Goal: Task Accomplishment & Management: Manage account settings

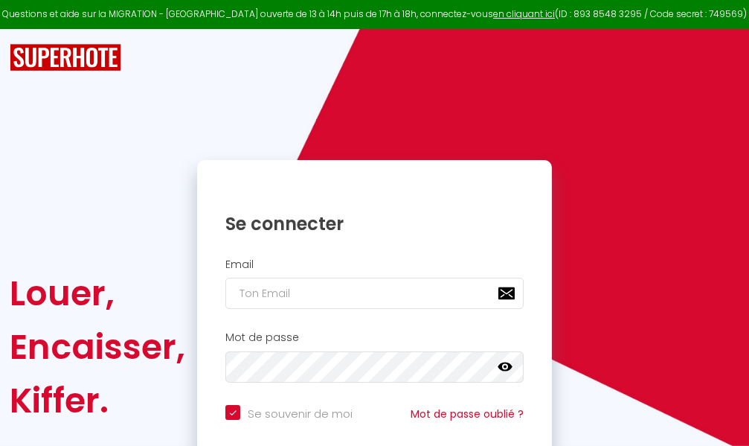
checkbox input "true"
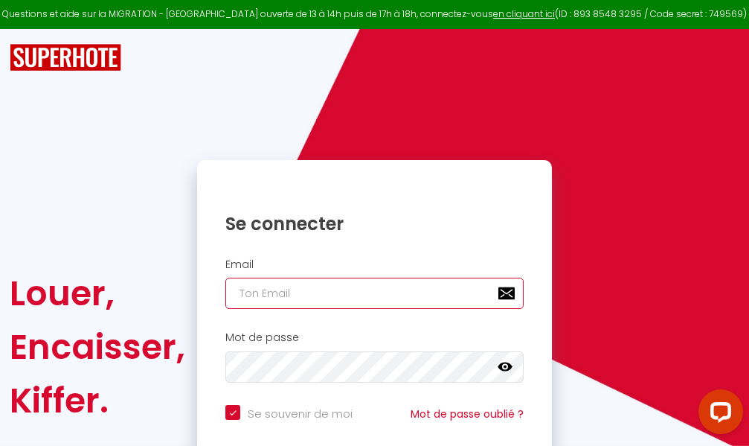
click at [399, 296] on input "email" at bounding box center [374, 293] width 298 height 31
type input "m"
checkbox input "true"
type input "ma"
checkbox input "true"
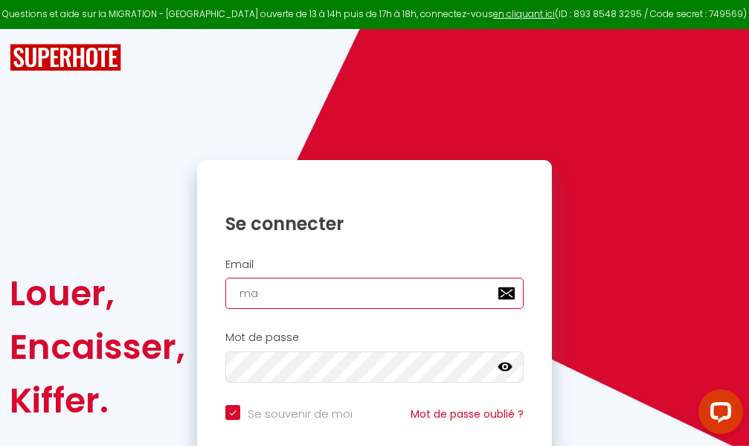
type input "mar"
checkbox input "true"
type input "marc"
checkbox input "true"
type input "marcd"
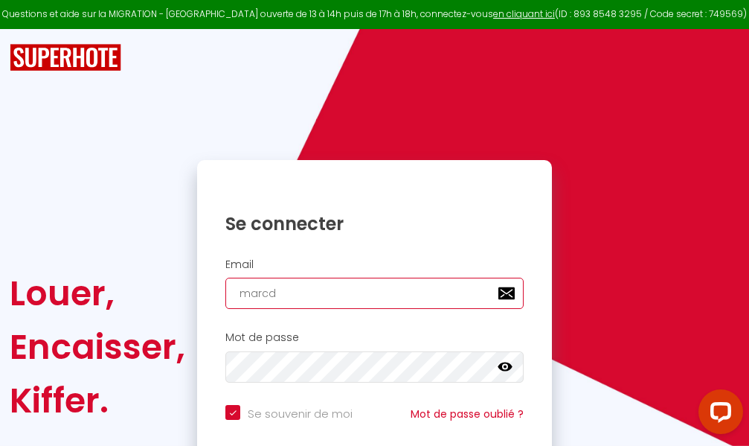
checkbox input "true"
type input "marcdp"
checkbox input "true"
type input "marcdpo"
checkbox input "true"
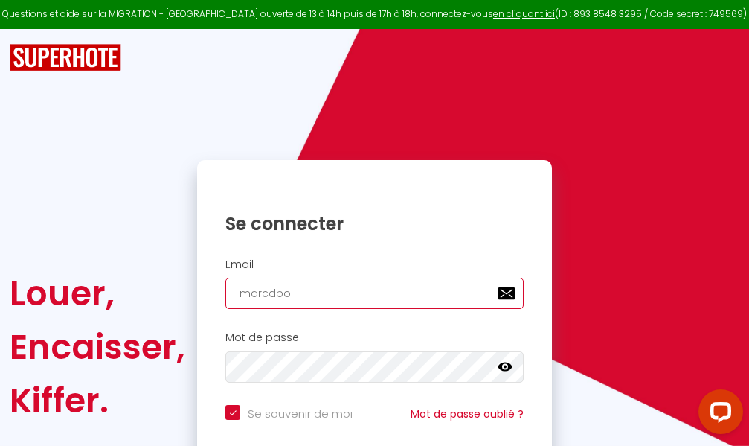
type input "marcdpoz"
checkbox input "true"
type input "marcdpoz."
checkbox input "true"
type input "marcdpoz.l"
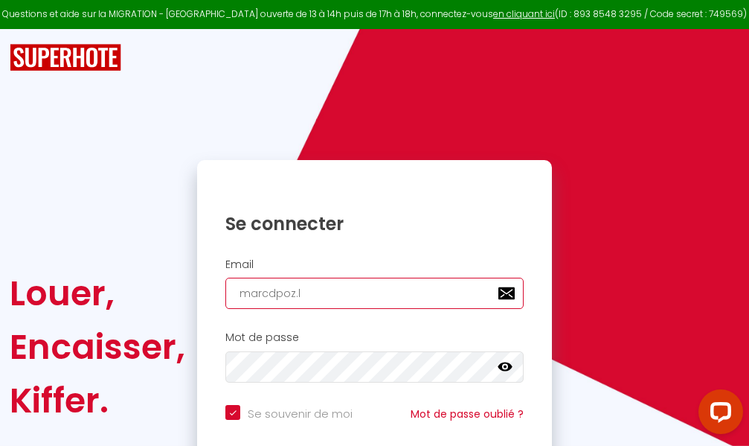
checkbox input "true"
type input "marcdpoz.lo"
checkbox input "true"
type input "marcdpoz.loc"
checkbox input "true"
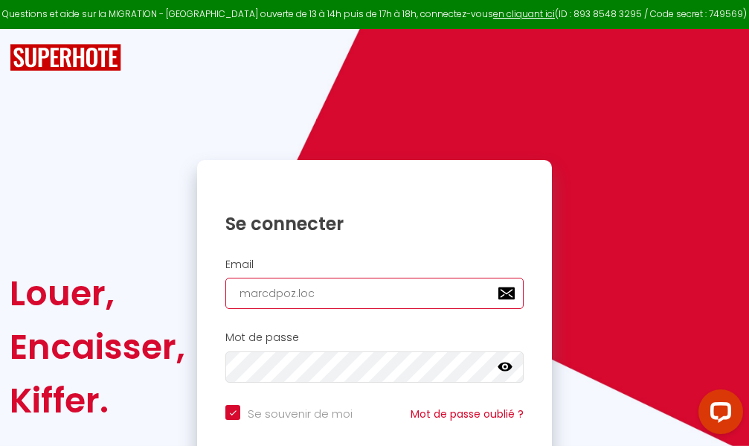
type input "marcdpoz.loca"
checkbox input "true"
type input "marcdpoz.locat"
checkbox input "true"
type input "marcdpoz.locati"
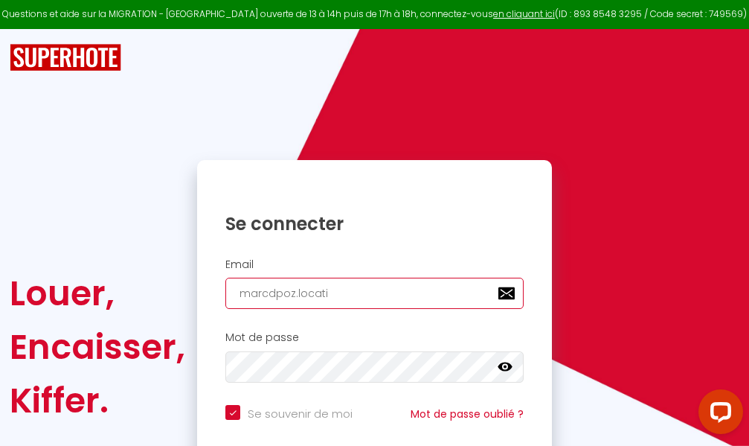
checkbox input "true"
type input "marcdpoz.locatio"
checkbox input "true"
type input "marcdpoz.location"
checkbox input "true"
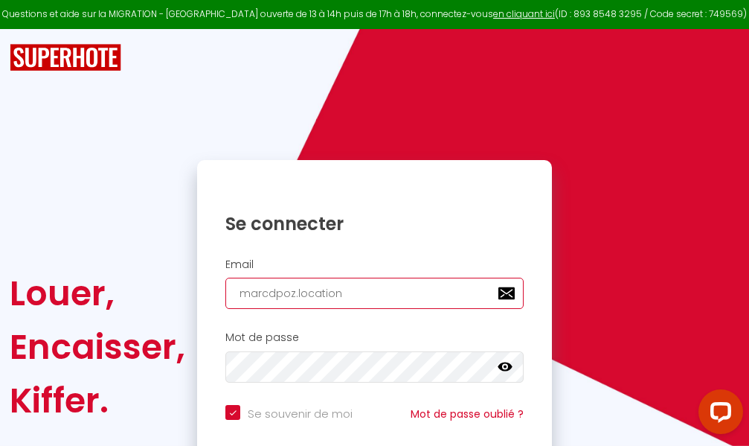
type input "marcdpoz.location@"
checkbox input "true"
type input "marcdpoz.location@g"
checkbox input "true"
type input "marcdpoz.location@gm"
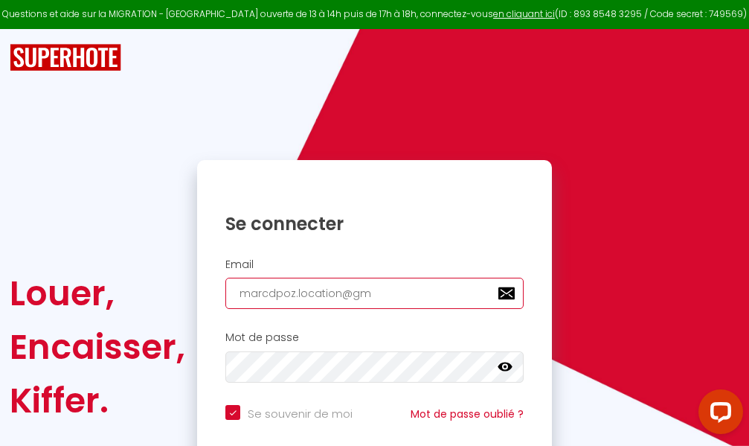
checkbox input "true"
type input "marcdpoz.location@gma"
checkbox input "true"
type input "marcdpoz.location@gmai"
checkbox input "true"
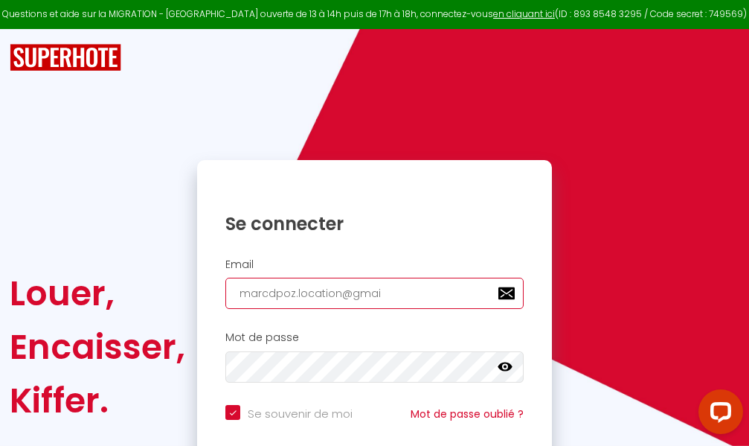
type input "[EMAIL_ADDRESS]"
checkbox input "true"
type input "[EMAIL_ADDRESS]."
checkbox input "true"
type input "marcdpoz.location@gmail.c"
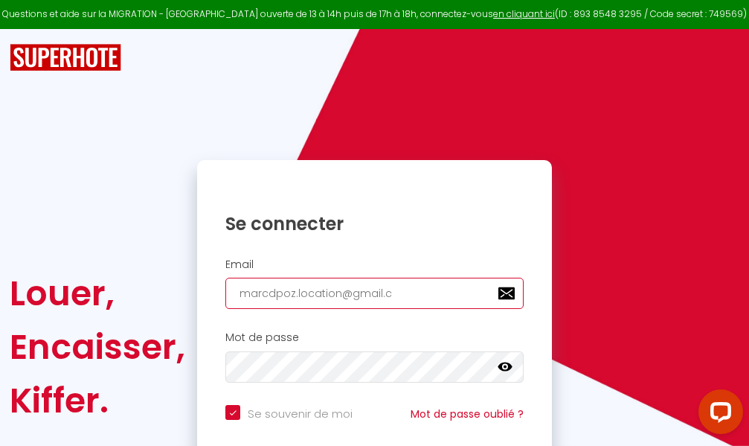
checkbox input "true"
type input "[EMAIL_ADDRESS][DOMAIN_NAME]"
checkbox input "true"
type input "[EMAIL_ADDRESS][DOMAIN_NAME]"
checkbox input "true"
